Goal: Information Seeking & Learning: Learn about a topic

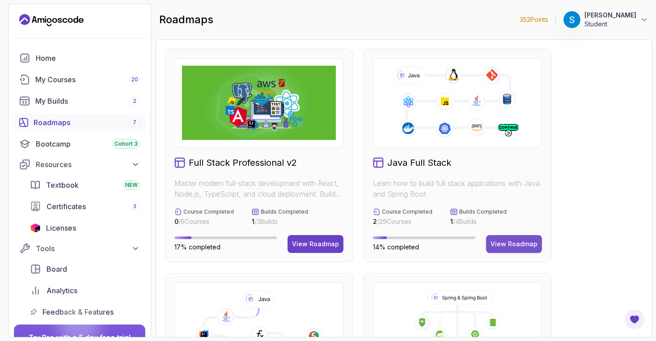
click at [502, 243] on div "View Roadmap" at bounding box center [514, 244] width 47 height 9
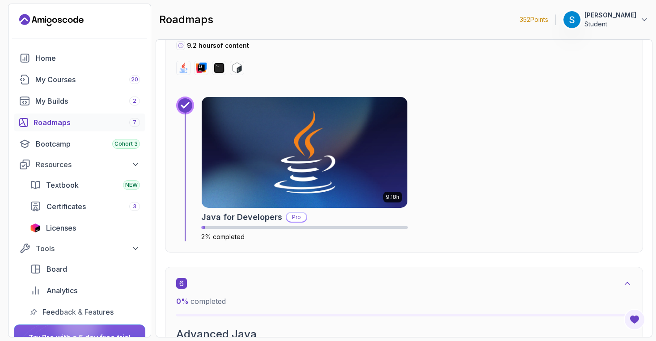
scroll to position [1964, 0]
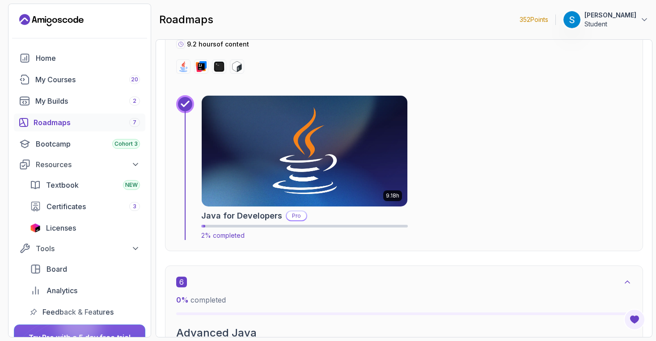
click at [292, 216] on p "Pro" at bounding box center [297, 216] width 20 height 9
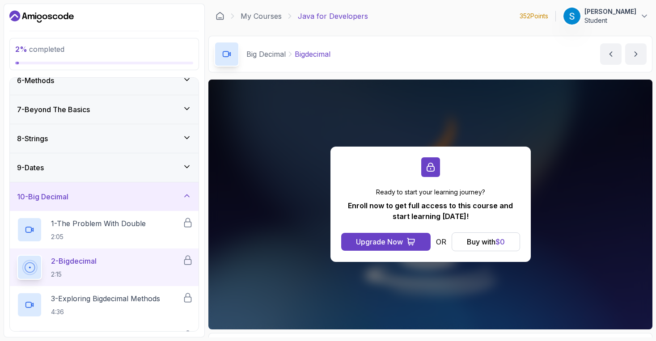
scroll to position [164, 0]
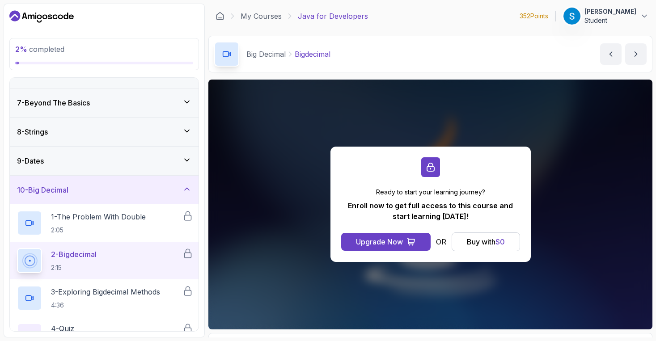
click at [85, 173] on div "9 - Dates" at bounding box center [104, 161] width 189 height 29
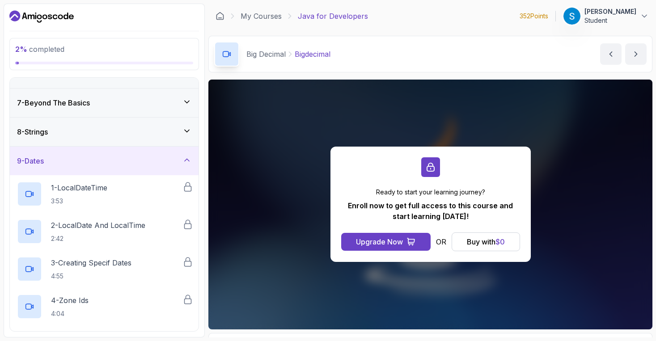
click at [89, 170] on div "9 - Dates" at bounding box center [104, 161] width 189 height 29
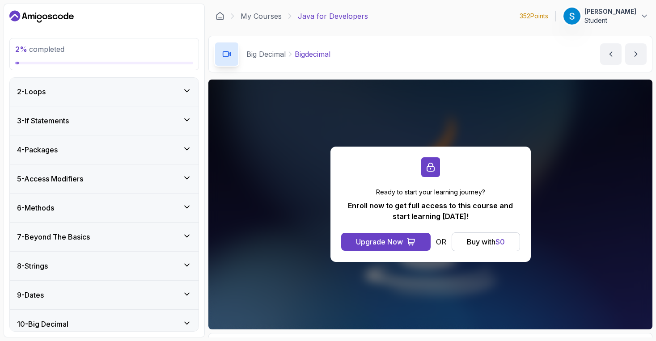
scroll to position [0, 0]
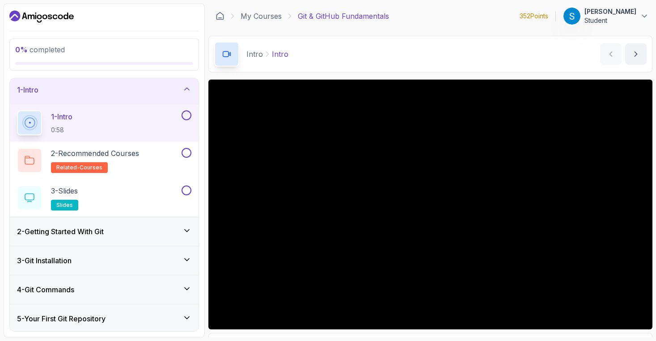
scroll to position [3, 0]
click at [251, 19] on link "My Courses" at bounding box center [261, 16] width 41 height 11
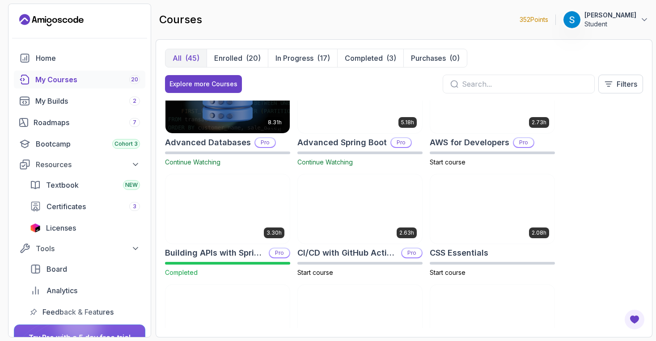
scroll to position [40, 0]
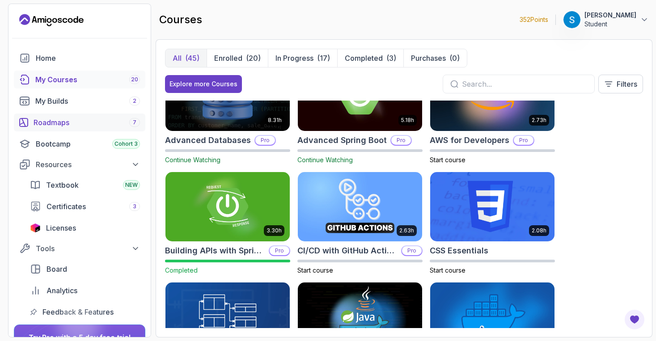
click at [47, 127] on div "Roadmaps 7" at bounding box center [87, 122] width 106 height 11
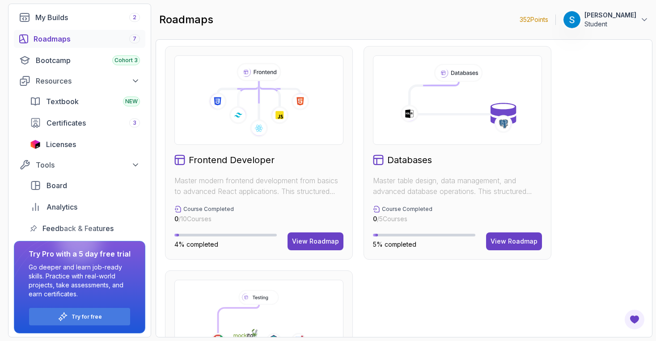
scroll to position [453, 0]
click at [318, 237] on div "View Roadmap" at bounding box center [315, 240] width 47 height 9
